Goal: Transaction & Acquisition: Download file/media

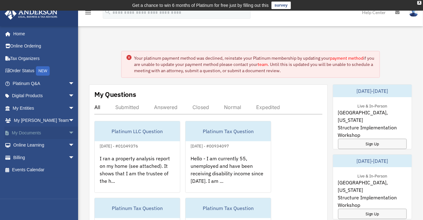
click at [68, 133] on span "arrow_drop_down" at bounding box center [74, 133] width 13 height 13
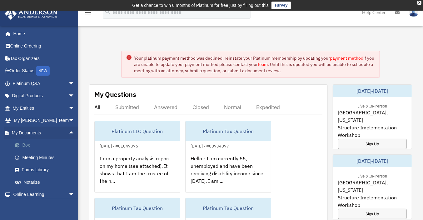
click at [33, 146] on link "Box" at bounding box center [46, 145] width 75 height 13
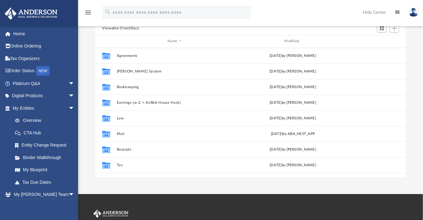
scroll to position [71, 0]
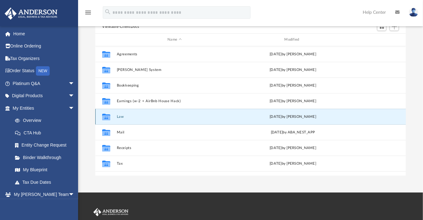
click at [120, 115] on button "Law" at bounding box center [175, 117] width 116 height 4
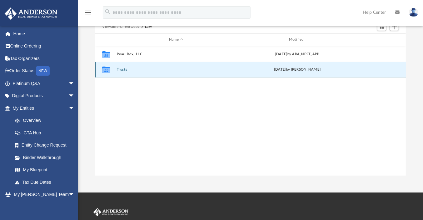
click at [124, 70] on button "Trusts" at bounding box center [176, 70] width 119 height 4
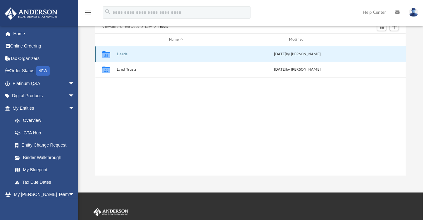
click at [124, 52] on button "Deeds" at bounding box center [176, 54] width 119 height 4
click at [124, 52] on button "Deed - [STREET_ADDRESS][PERSON_NAME]" at bounding box center [176, 54] width 119 height 4
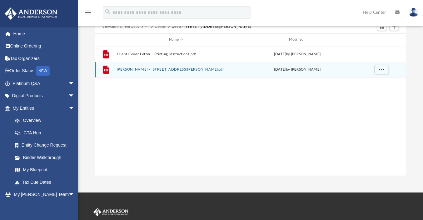
click at [140, 72] on div "File [PERSON_NAME] - [STREET_ADDRESS][PERSON_NAME]pdf [DATE] by [PERSON_NAME]" at bounding box center [250, 70] width 311 height 16
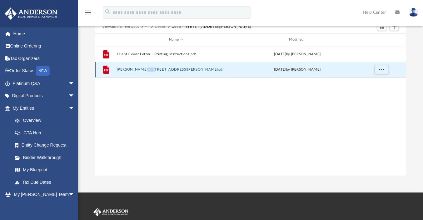
click at [140, 72] on div "File [PERSON_NAME] - [STREET_ADDRESS][PERSON_NAME]pdf [DATE] by [PERSON_NAME]" at bounding box center [250, 70] width 311 height 16
click at [383, 70] on span "More options" at bounding box center [382, 69] width 5 height 3
click at [376, 92] on li "Download" at bounding box center [376, 92] width 18 height 7
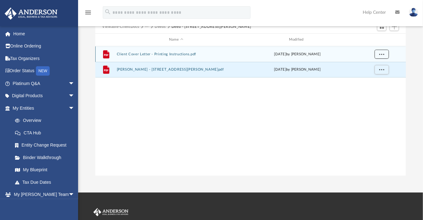
click at [381, 54] on span "More options" at bounding box center [382, 53] width 5 height 3
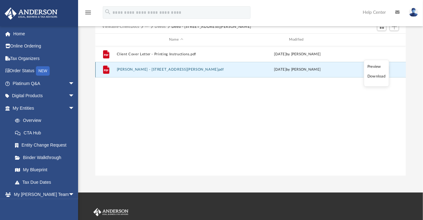
click at [149, 70] on button "[PERSON_NAME] - [STREET_ADDRESS][PERSON_NAME]pdf" at bounding box center [176, 70] width 119 height 4
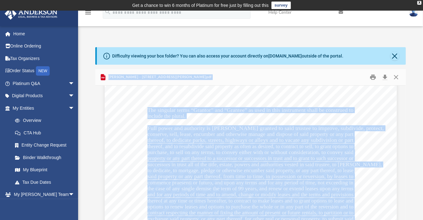
scroll to position [0, 0]
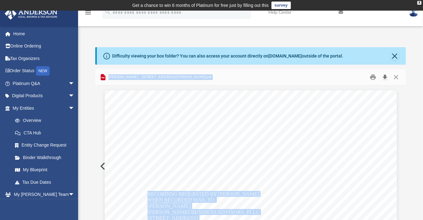
click at [385, 78] on button "Download" at bounding box center [385, 78] width 11 height 10
click at [398, 77] on button "Close" at bounding box center [395, 78] width 11 height 10
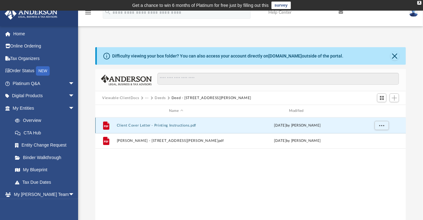
click at [187, 124] on button "Client Cover Letter - Printing Instructions.pdf" at bounding box center [176, 125] width 119 height 4
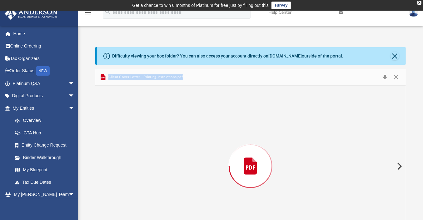
scroll to position [27, 0]
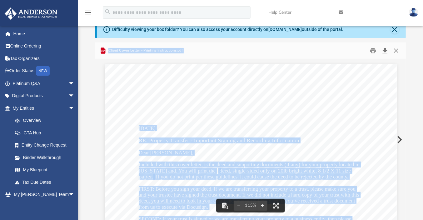
click at [384, 50] on button "Download" at bounding box center [385, 51] width 11 height 10
